Goal: Find specific page/section

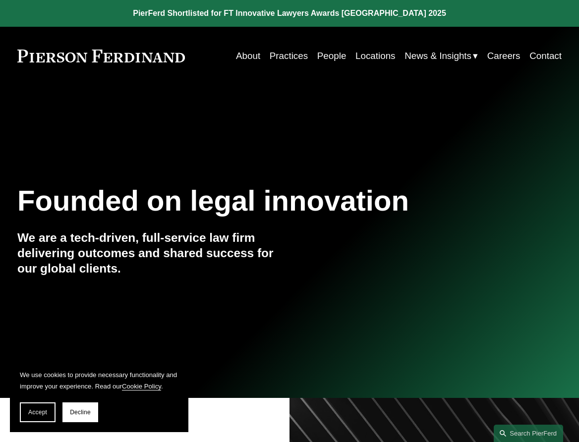
click at [321, 56] on link "People" at bounding box center [331, 56] width 29 height 19
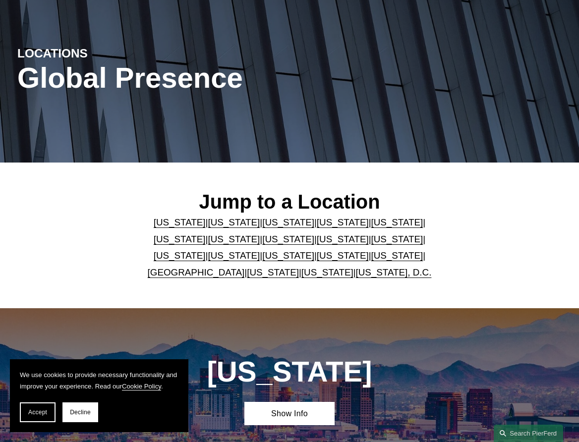
scroll to position [99, 0]
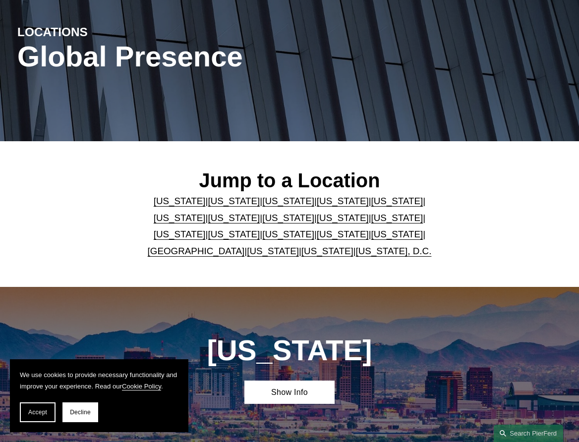
click at [206, 213] on link "[US_STATE]" at bounding box center [180, 218] width 52 height 10
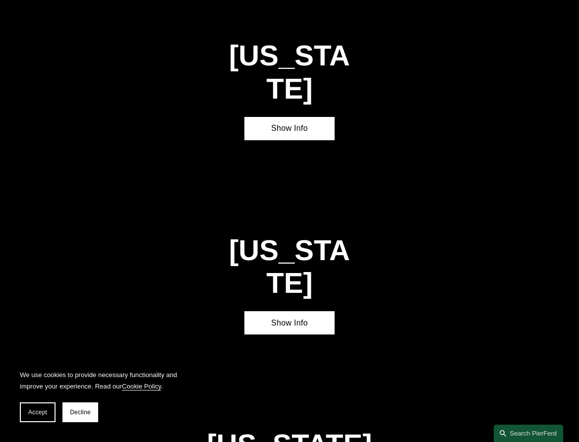
scroll to position [1218, 0]
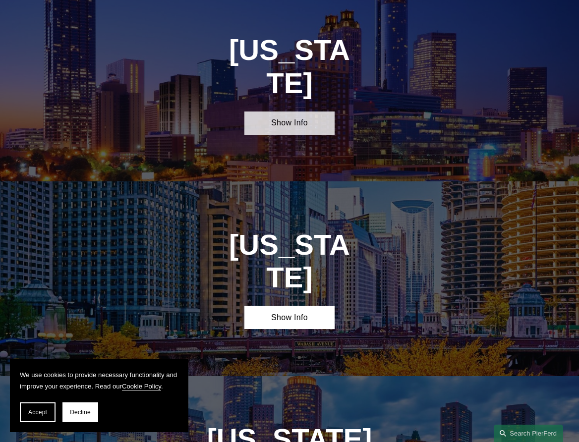
click at [290, 112] on link "Show Info" at bounding box center [289, 123] width 91 height 23
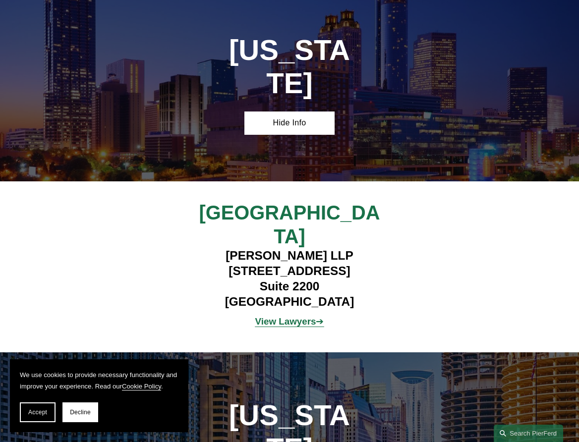
click at [301, 316] on strong "View Lawyers" at bounding box center [285, 321] width 61 height 10
